Goal: Obtain resource: Obtain resource

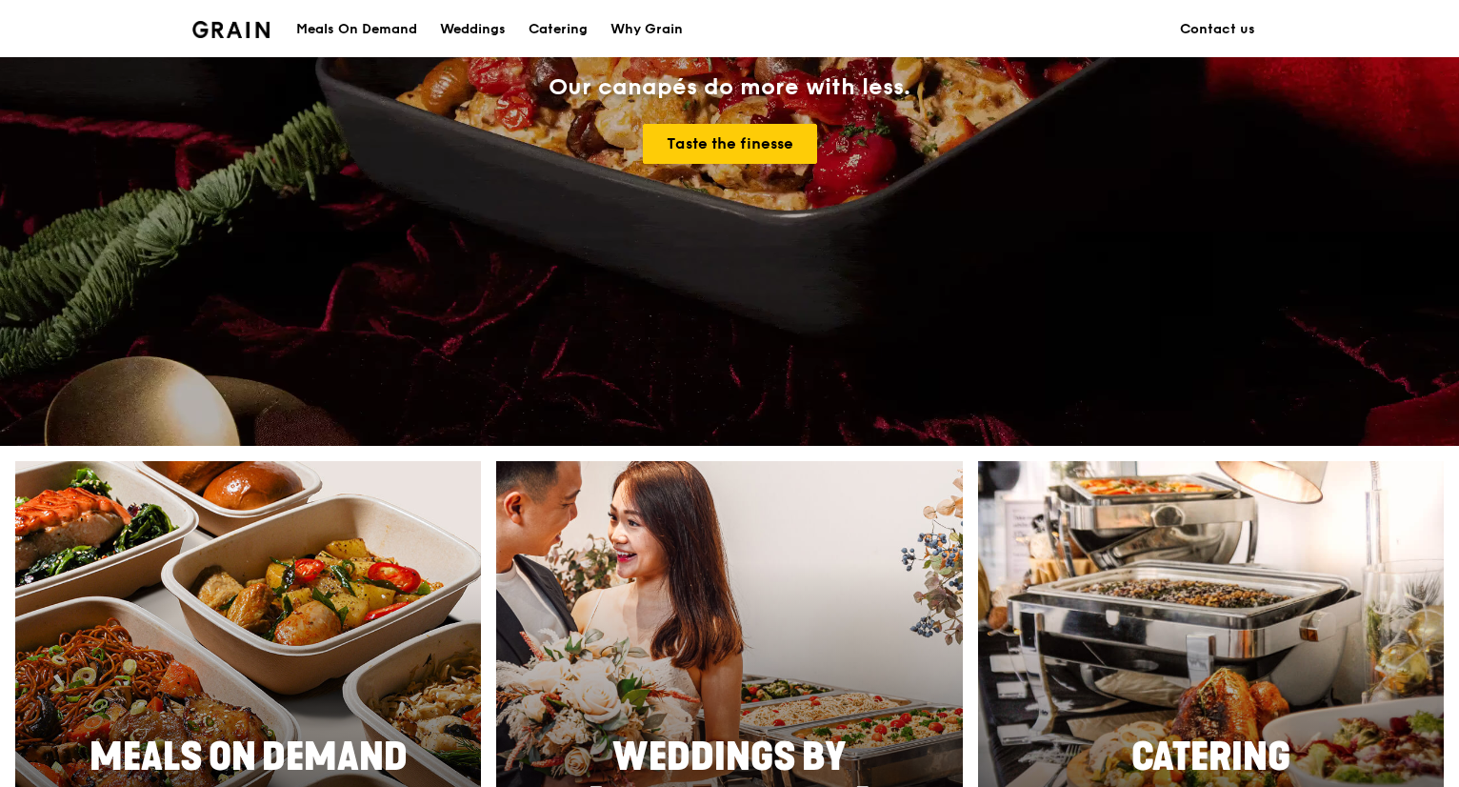
scroll to position [560, 0]
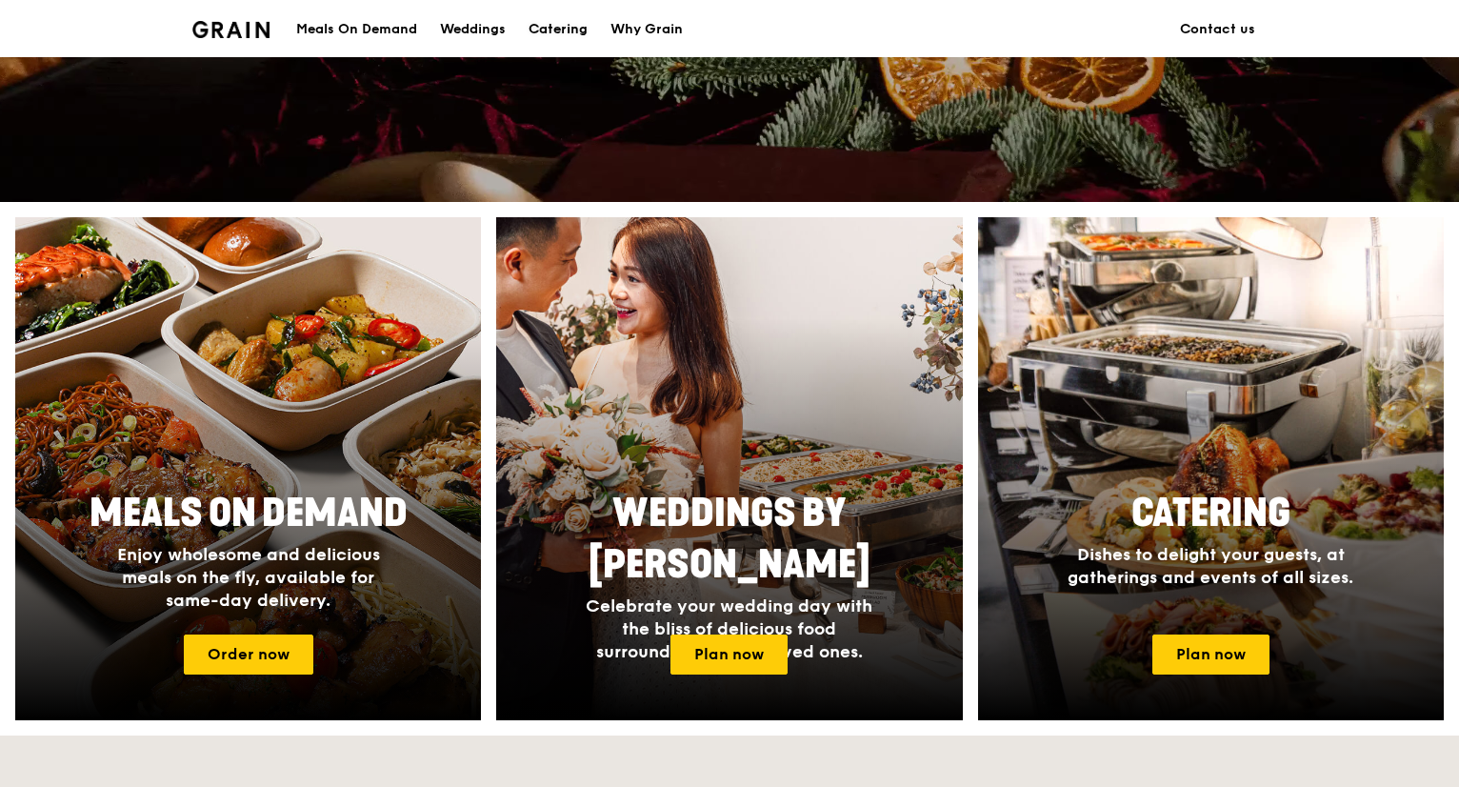
click at [545, 24] on div "Catering" at bounding box center [558, 29] width 59 height 57
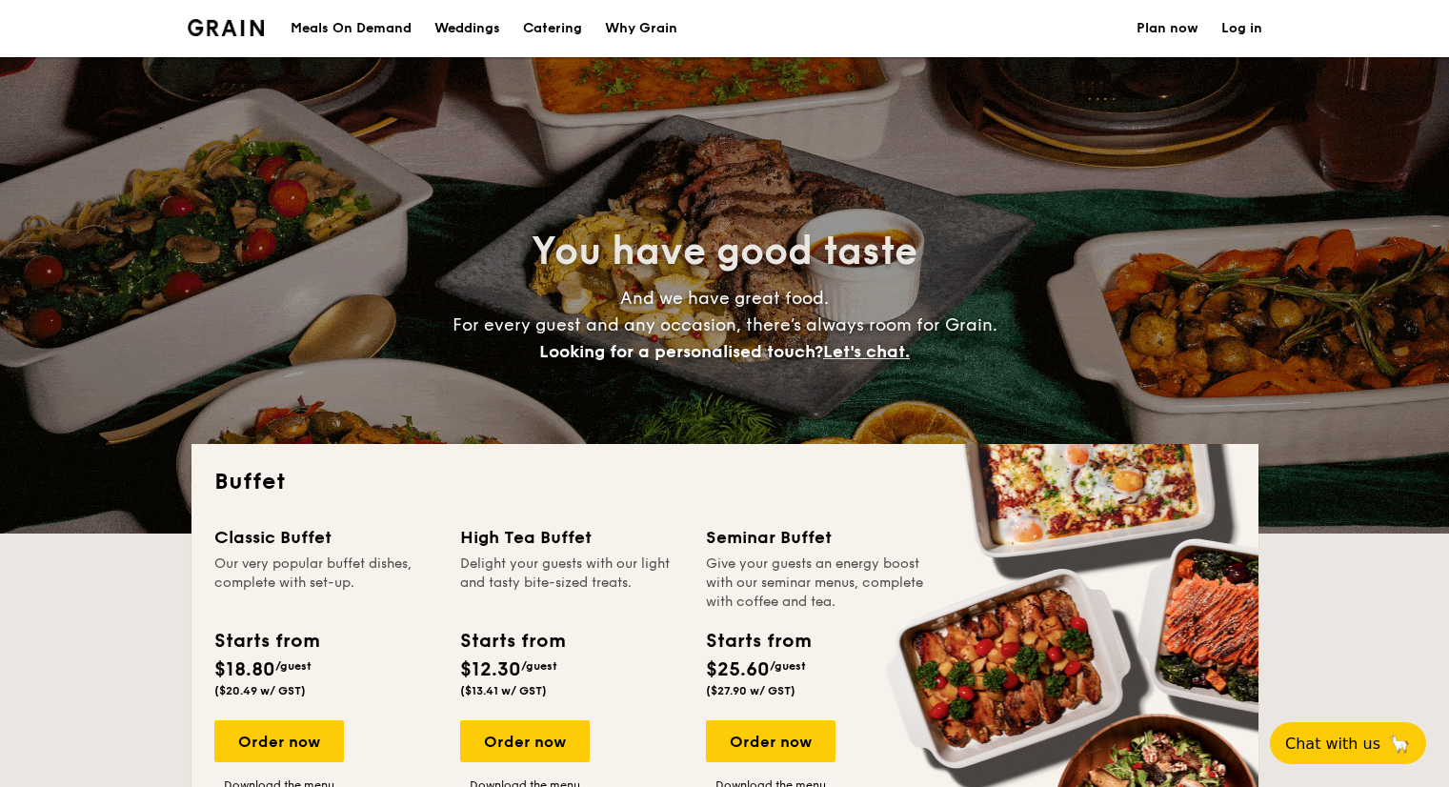
select select
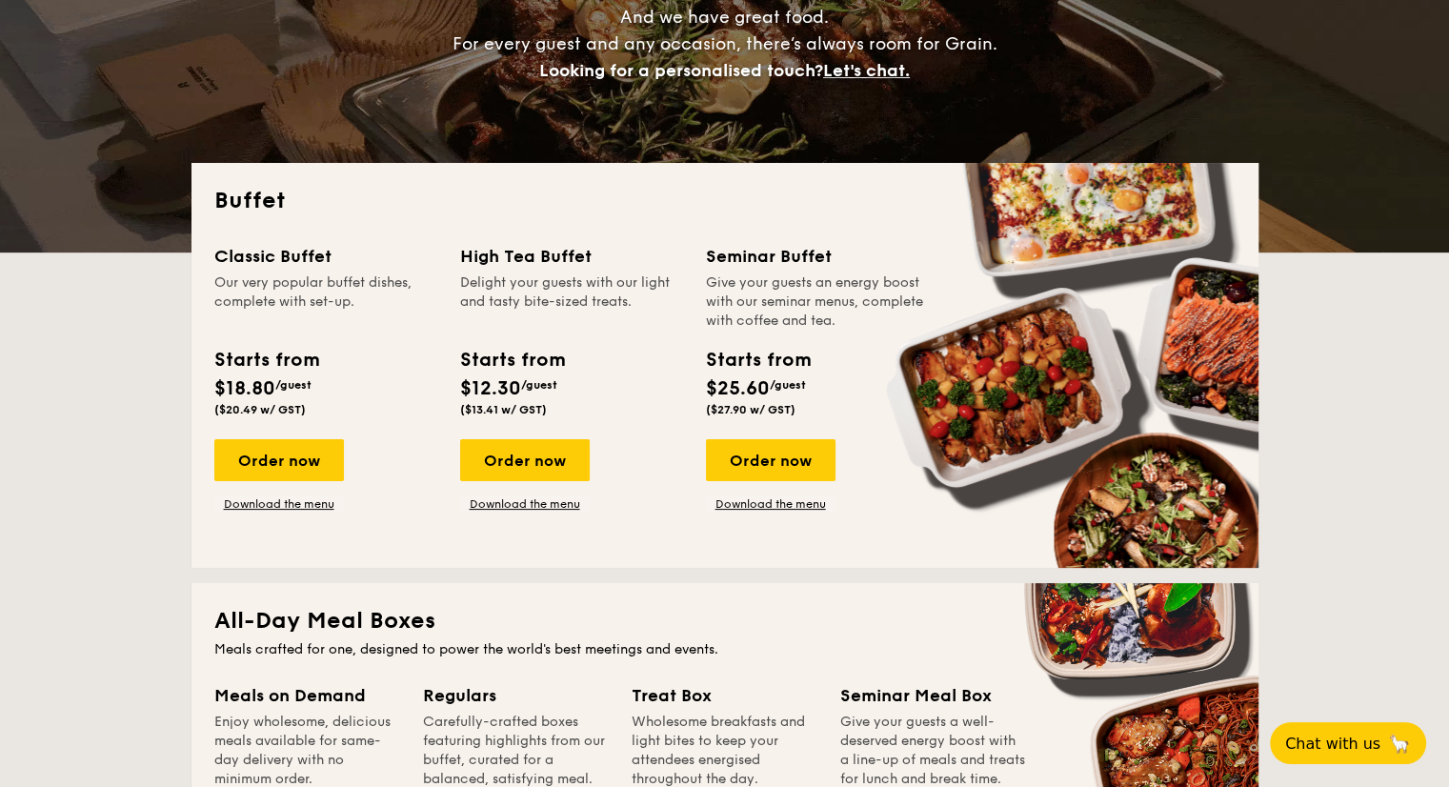
scroll to position [282, 0]
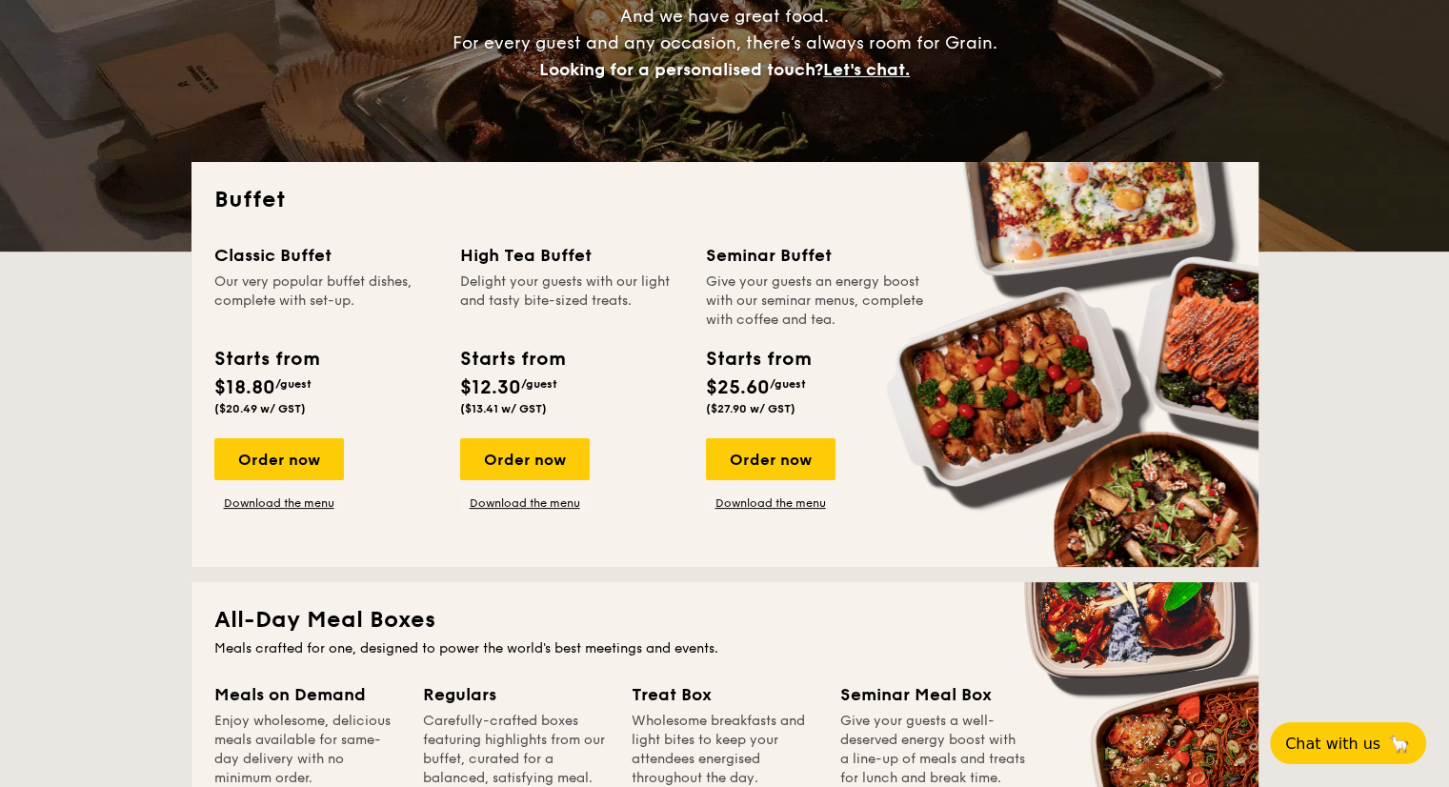
click at [561, 299] on div "Delight your guests with our light and tasty bite-sized treats." at bounding box center [571, 300] width 223 height 57
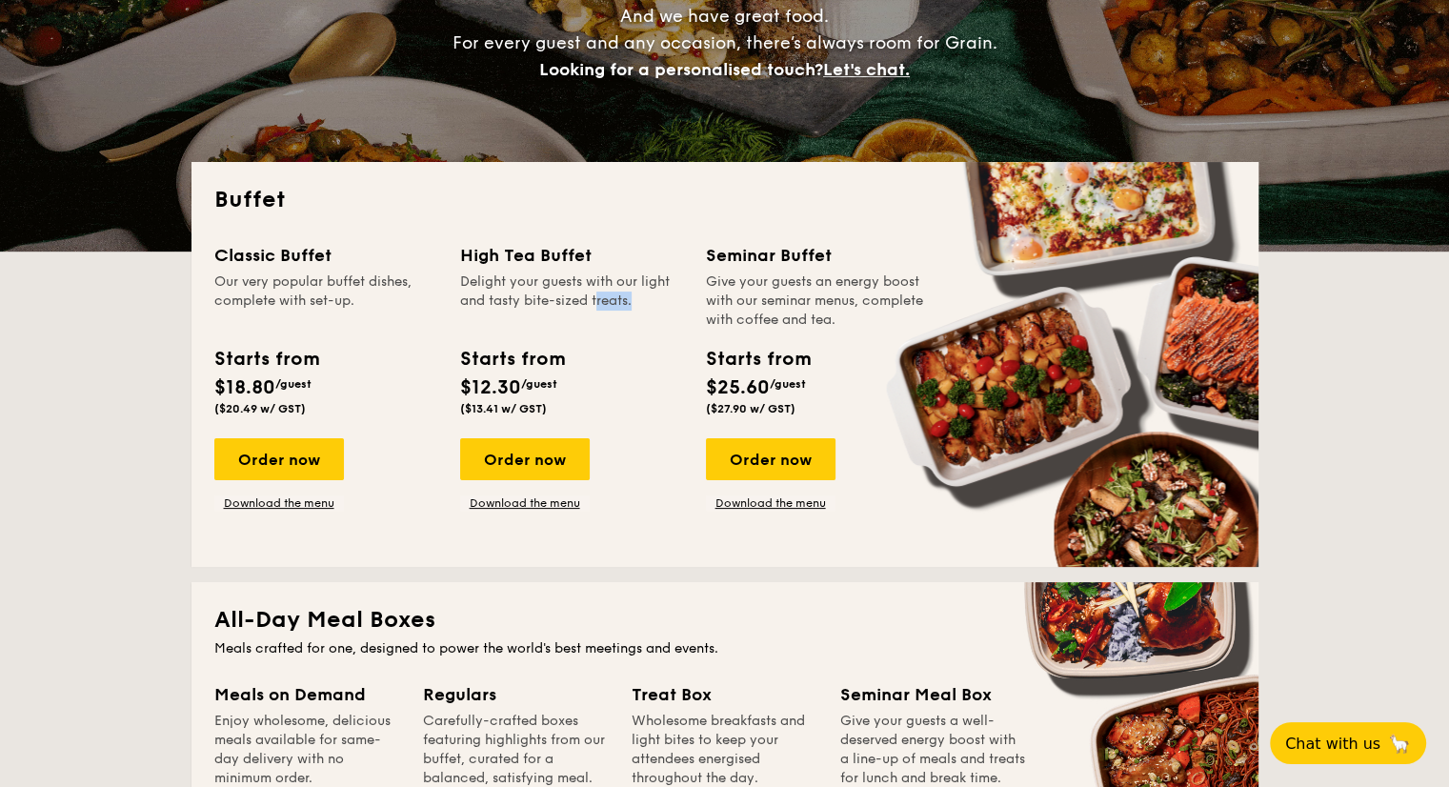
click at [561, 299] on div "Delight your guests with our light and tasty bite-sized treats." at bounding box center [571, 300] width 223 height 57
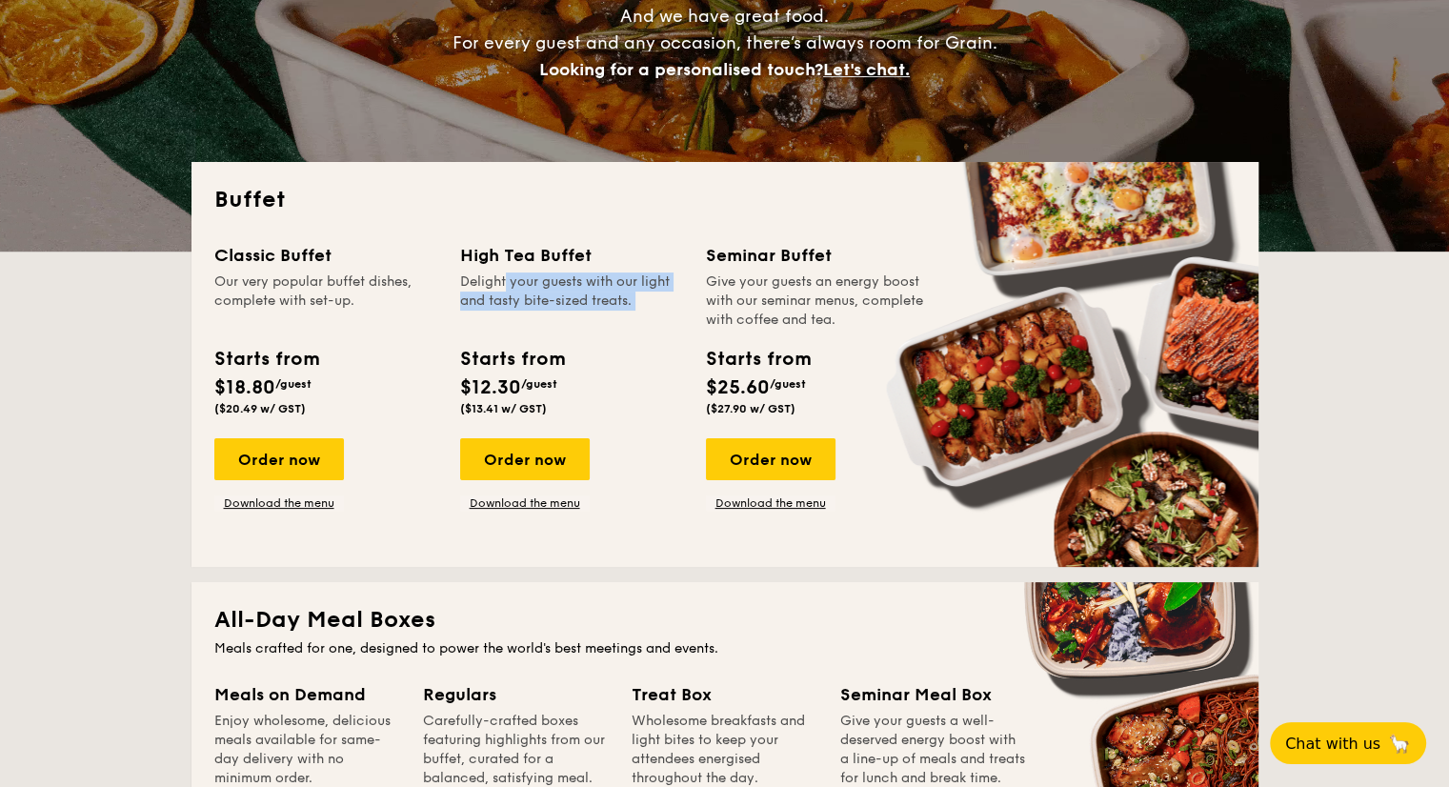
click at [561, 299] on div "Delight your guests with our light and tasty bite-sized treats." at bounding box center [571, 300] width 223 height 57
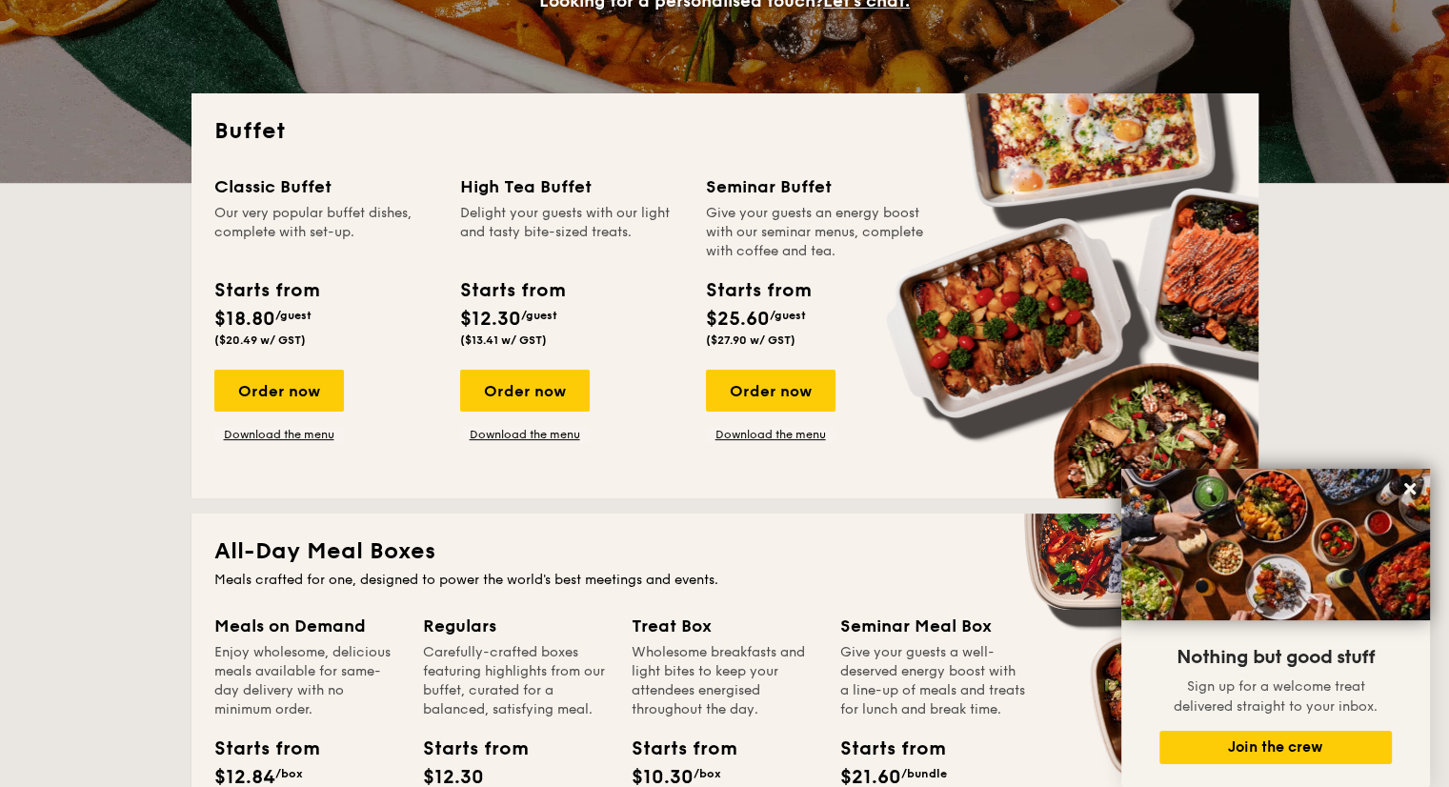
scroll to position [352, 0]
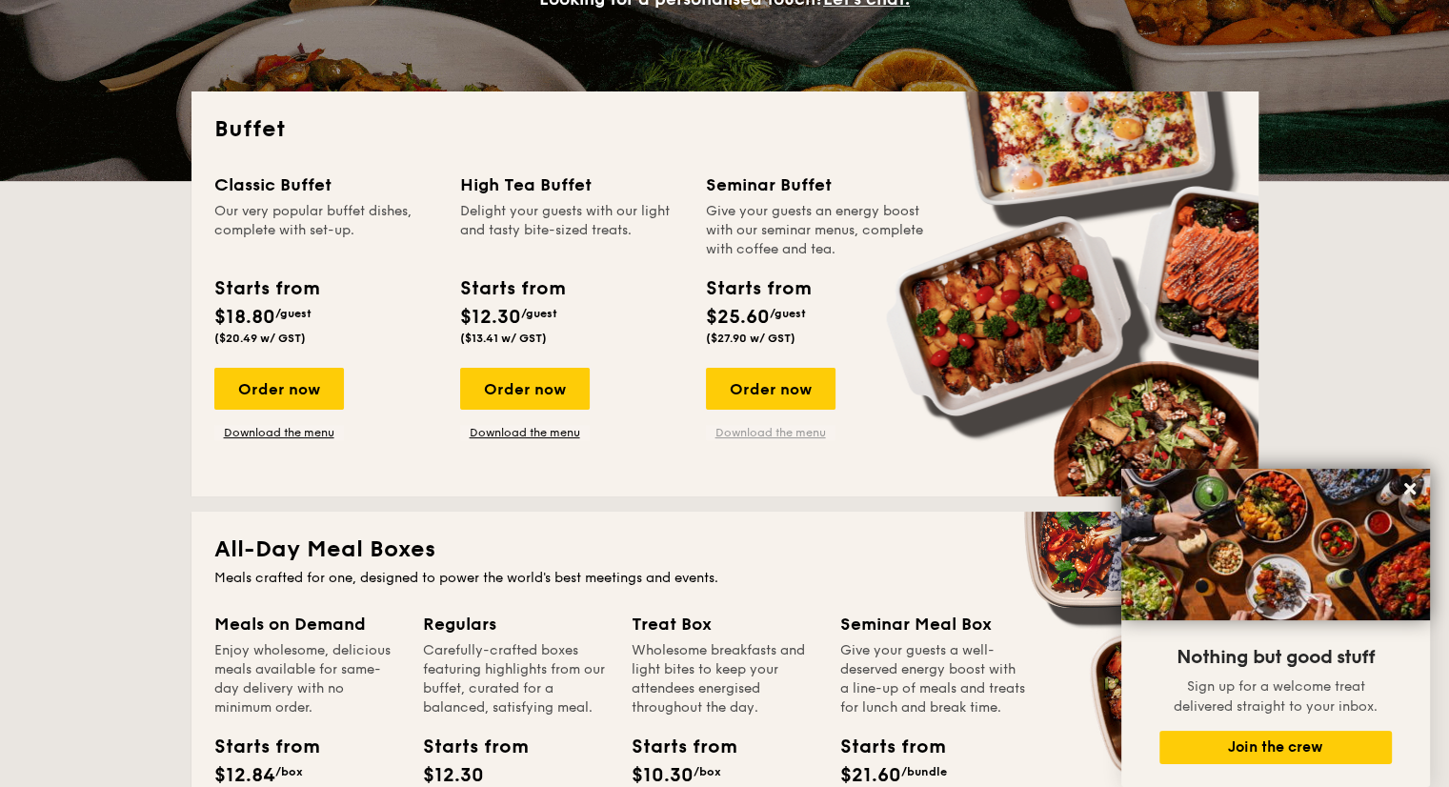
click at [773, 428] on link "Download the menu" at bounding box center [771, 432] width 130 height 15
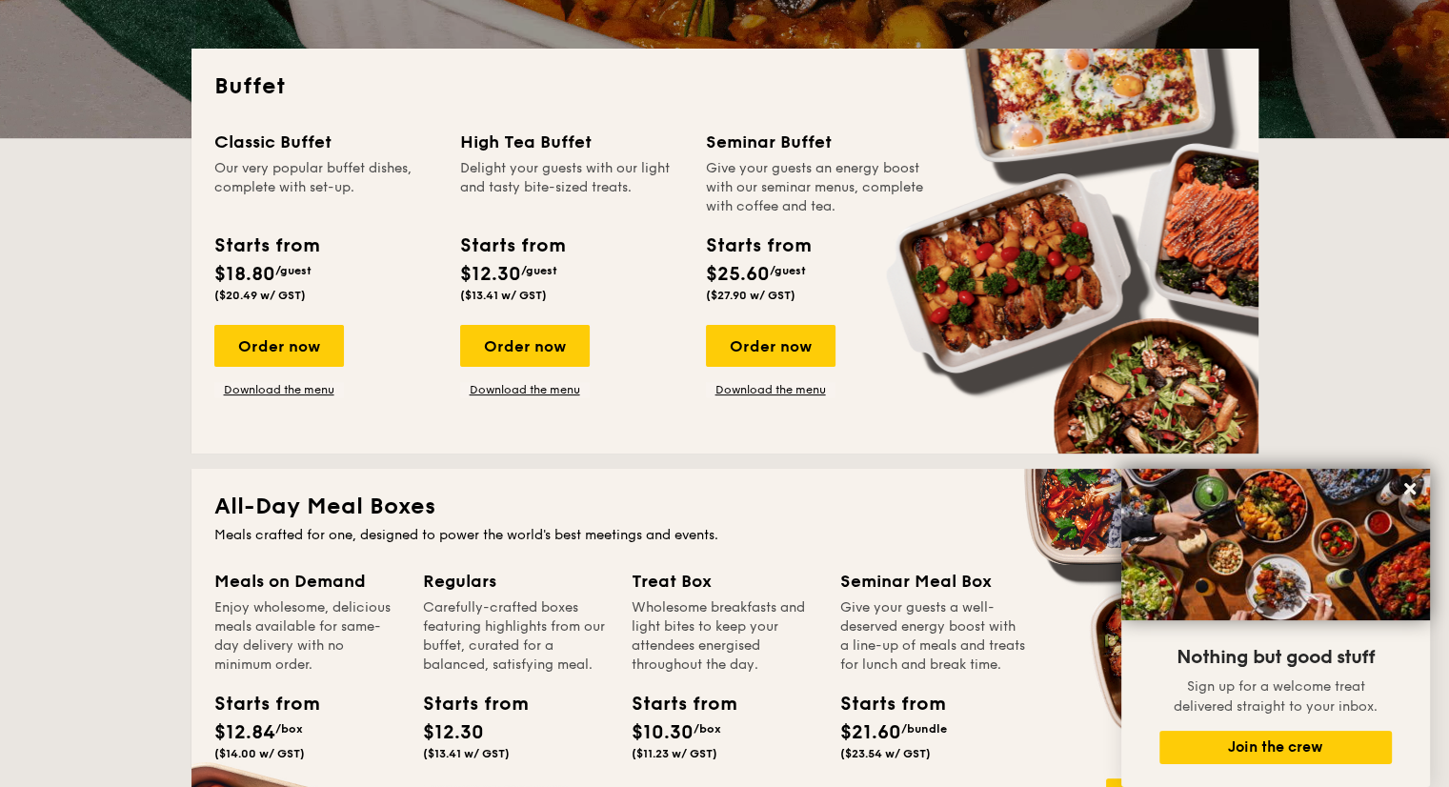
scroll to position [0, 0]
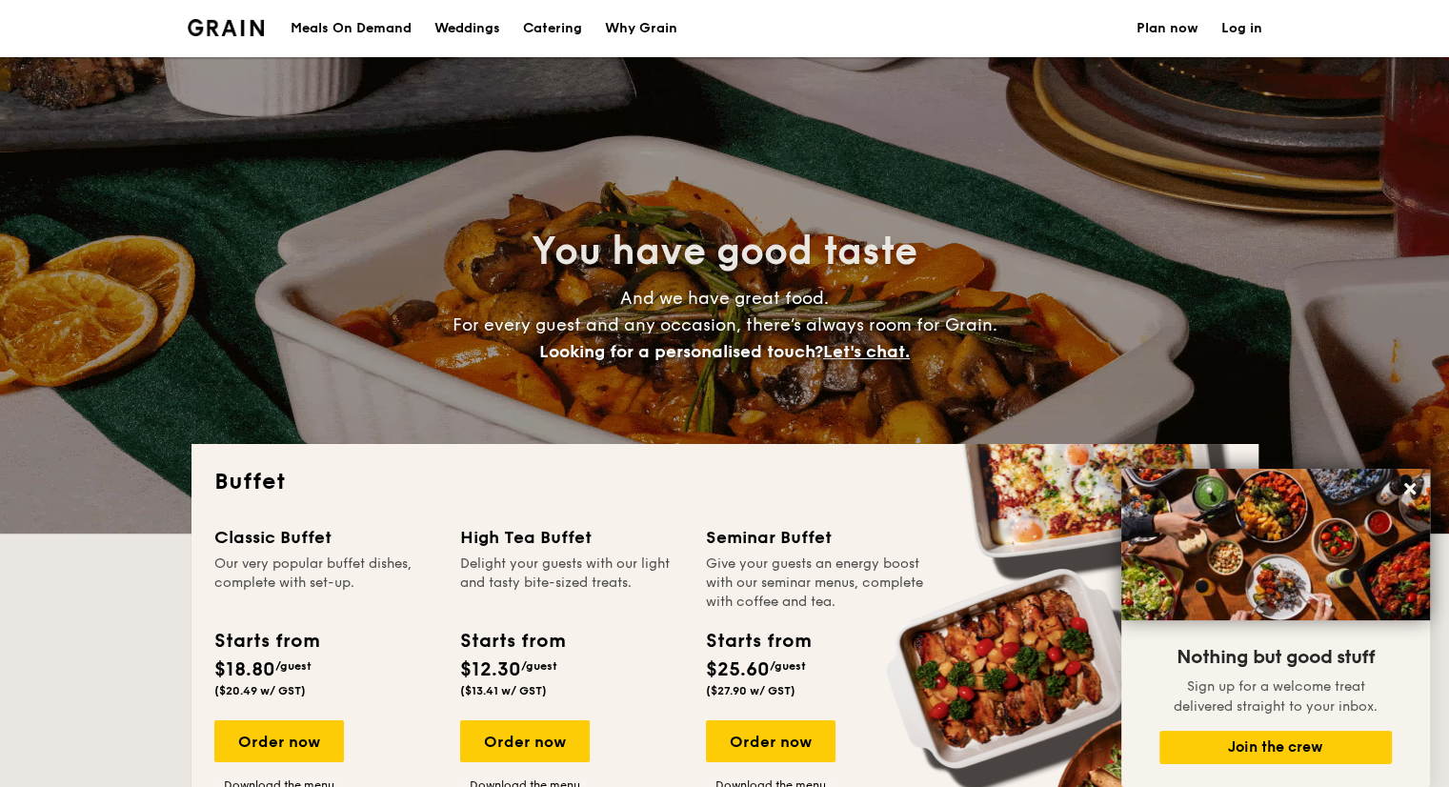
click at [651, 39] on div "Why Grain" at bounding box center [641, 28] width 72 height 57
